Goal: Check status: Check status

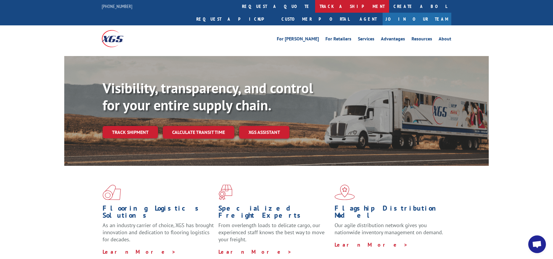
click at [315, 5] on link "track a shipment" at bounding box center [352, 6] width 74 height 13
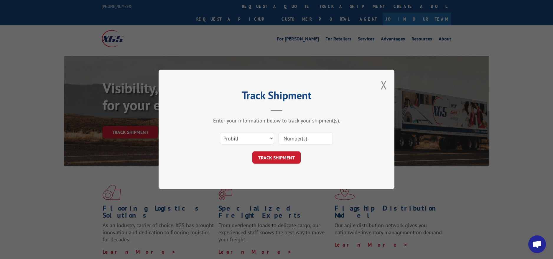
click at [299, 139] on input at bounding box center [306, 138] width 54 height 12
paste input "14355016"
type input "14355016"
click at [277, 157] on button "TRACK SHIPMENT" at bounding box center [276, 158] width 48 height 12
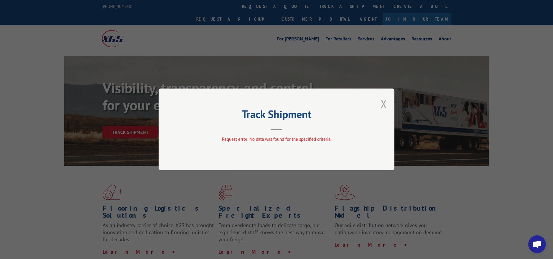
click at [381, 107] on button "Close modal" at bounding box center [384, 104] width 6 height 16
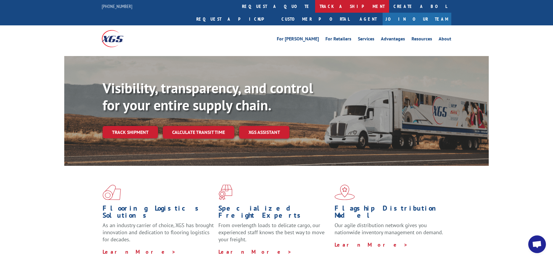
click at [315, 4] on link "track a shipment" at bounding box center [352, 6] width 74 height 13
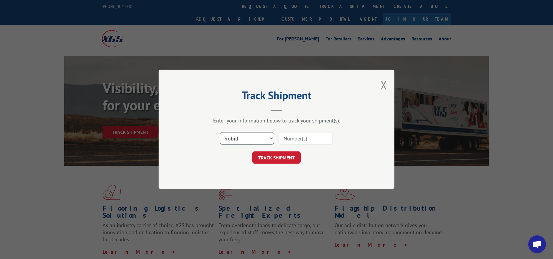
click at [240, 134] on select "Select category... Probill BOL PO" at bounding box center [247, 138] width 54 height 12
select select "bol"
click at [220, 132] on select "Select category... Probill BOL PO" at bounding box center [247, 138] width 54 height 12
drag, startPoint x: 277, startPoint y: 135, endPoint x: 288, endPoint y: 137, distance: 10.8
click at [283, 137] on div "Select category... Probill BOL PO" at bounding box center [276, 138] width 177 height 19
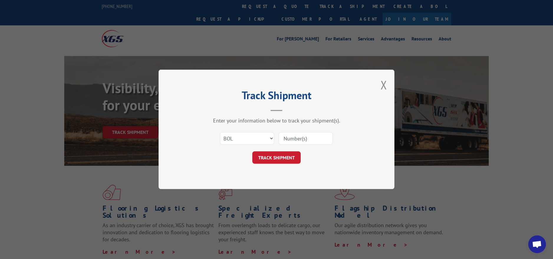
click at [288, 137] on input at bounding box center [306, 138] width 54 height 12
paste input "14355016"
type input "14355016"
click at [277, 160] on button "TRACK SHIPMENT" at bounding box center [276, 158] width 48 height 12
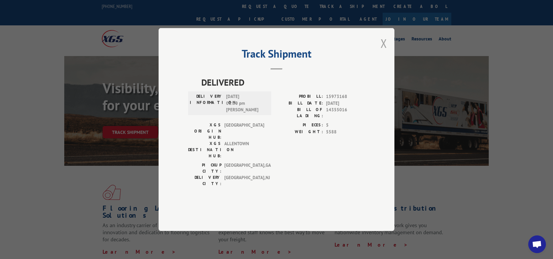
click at [384, 51] on button "Close modal" at bounding box center [384, 43] width 6 height 16
